Goal: Information Seeking & Learning: Learn about a topic

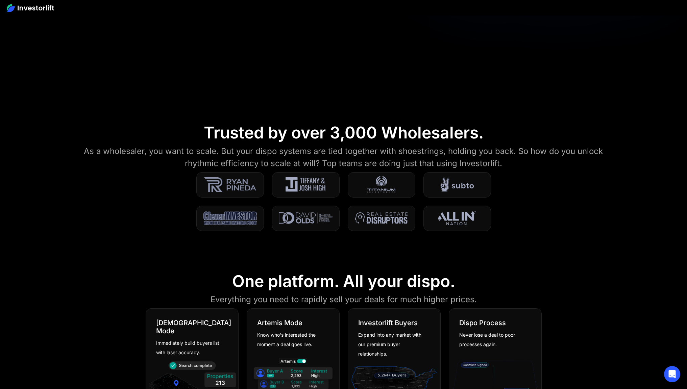
scroll to position [278, 0]
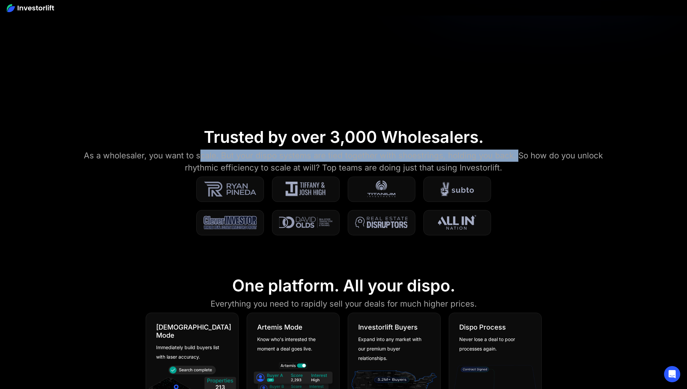
drag, startPoint x: 218, startPoint y: 159, endPoint x: 517, endPoint y: 155, distance: 299.0
click at [517, 155] on div "As a wholesaler, you want to scale. But your dispo systems are tied together wi…" at bounding box center [343, 162] width 549 height 24
click at [518, 155] on div "As a wholesaler, you want to scale. But your dispo systems are tied together wi…" at bounding box center [343, 162] width 549 height 24
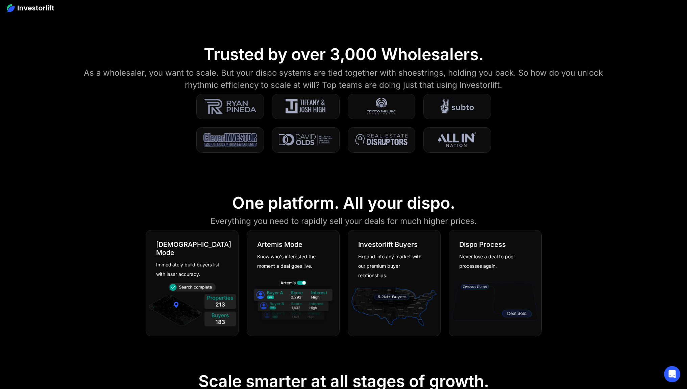
scroll to position [408, 0]
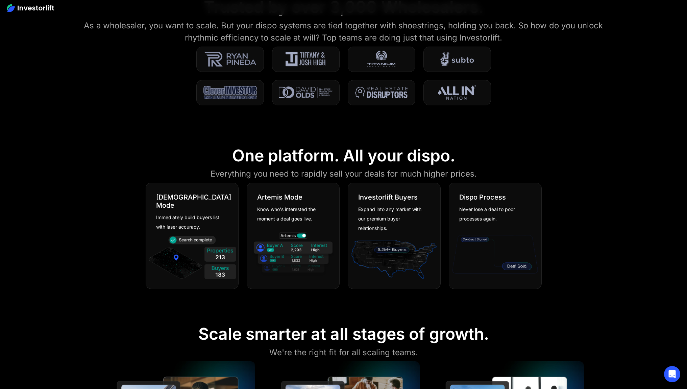
click at [499, 157] on section "One platform. All your dispo. Everything you need to rapidly sell your deals fo…" at bounding box center [343, 219] width 687 height 179
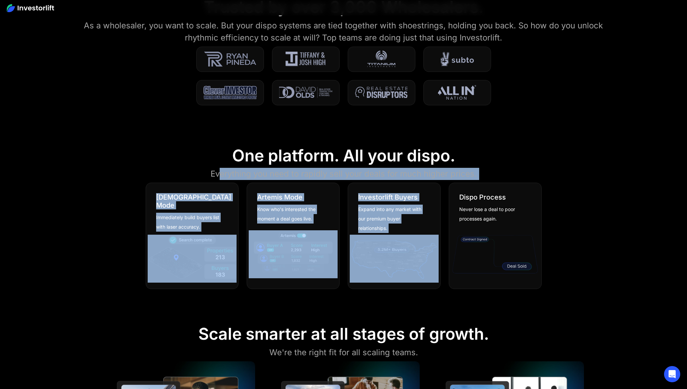
drag, startPoint x: 457, startPoint y: 171, endPoint x: 217, endPoint y: 170, distance: 240.2
click at [218, 170] on section "One platform. All your dispo. Everything you need to rapidly sell your deals fo…" at bounding box center [343, 219] width 687 height 179
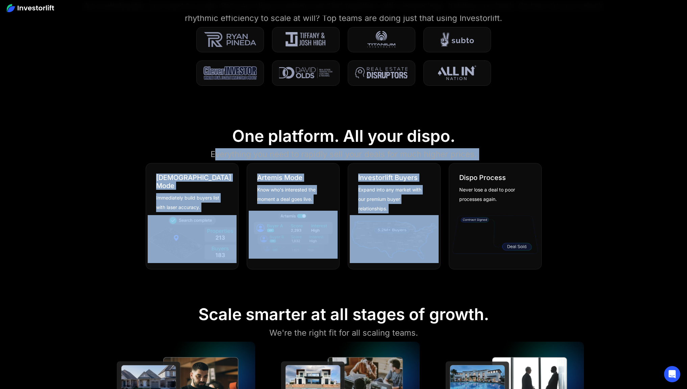
scroll to position [581, 0]
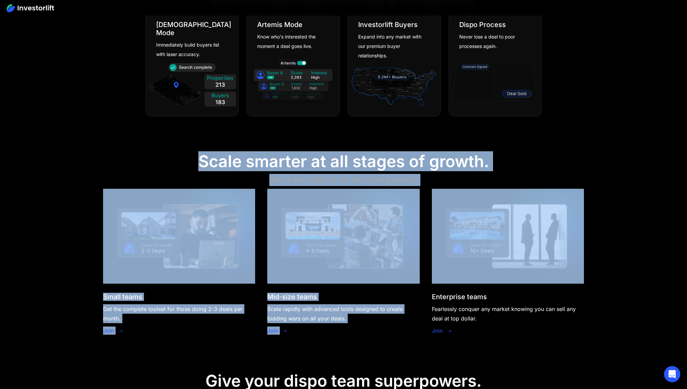
drag, startPoint x: 306, startPoint y: 157, endPoint x: 434, endPoint y: 181, distance: 130.2
click at [434, 181] on section "Scale smarter at all stages of growth. We're the right fit for all scaling team…" at bounding box center [343, 245] width 687 height 220
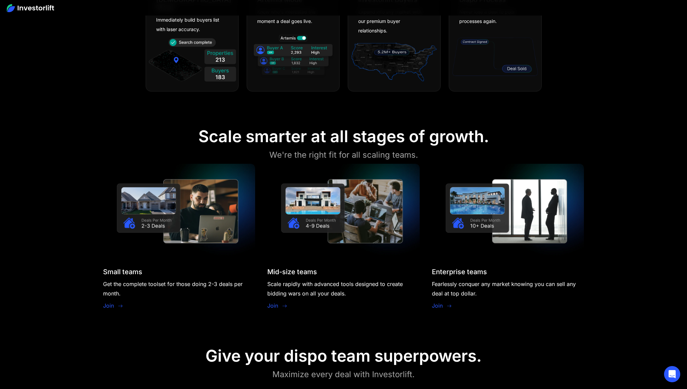
click at [432, 138] on div "Scale smarter at all stages of growth." at bounding box center [343, 137] width 291 height 20
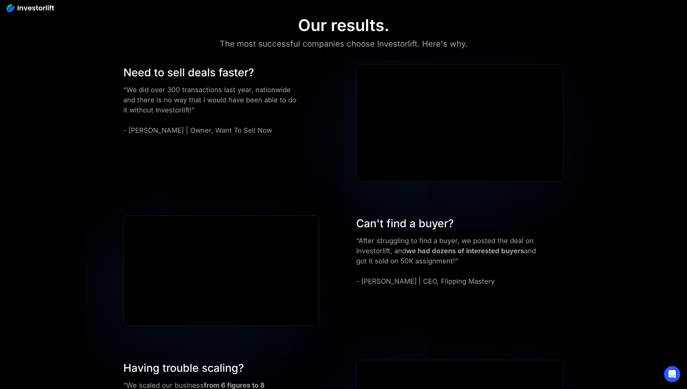
scroll to position [1691, 0]
